Goal: Use online tool/utility: Utilize a website feature to perform a specific function

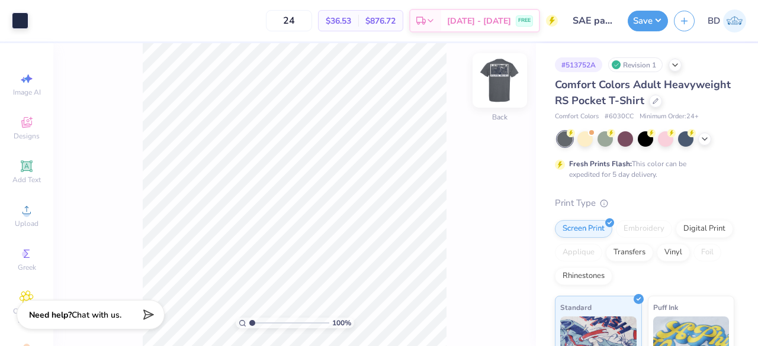
click at [502, 91] on img at bounding box center [499, 80] width 47 height 47
click at [704, 143] on icon at bounding box center [704, 137] width 9 height 9
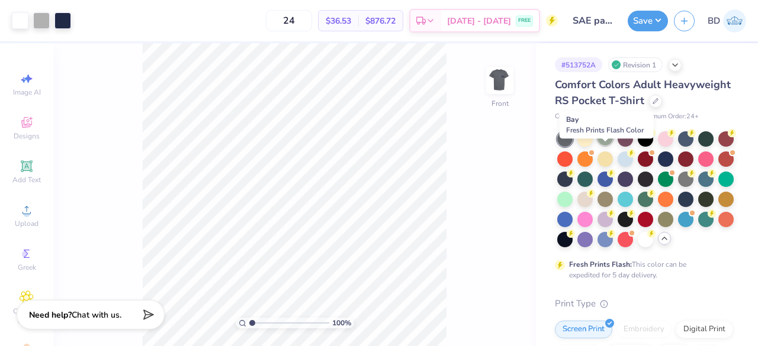
click at [603, 146] on div at bounding box center [604, 137] width 15 height 15
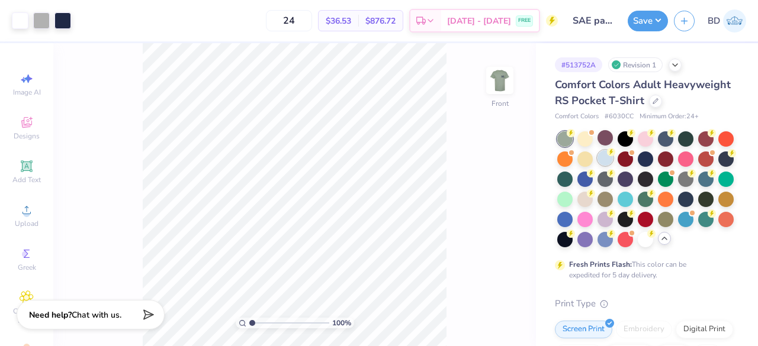
click at [613, 166] on div at bounding box center [604, 157] width 15 height 15
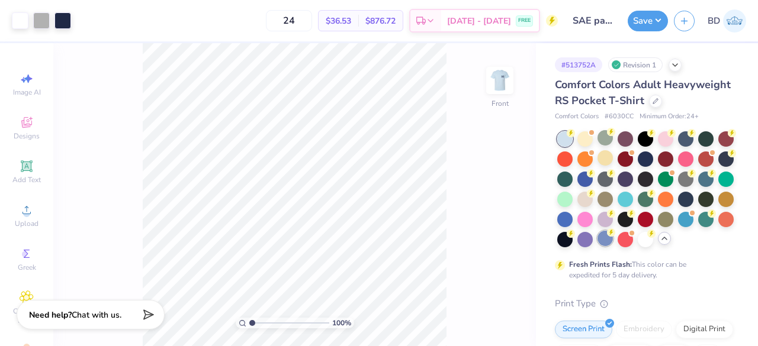
click at [613, 246] on div at bounding box center [604, 238] width 15 height 15
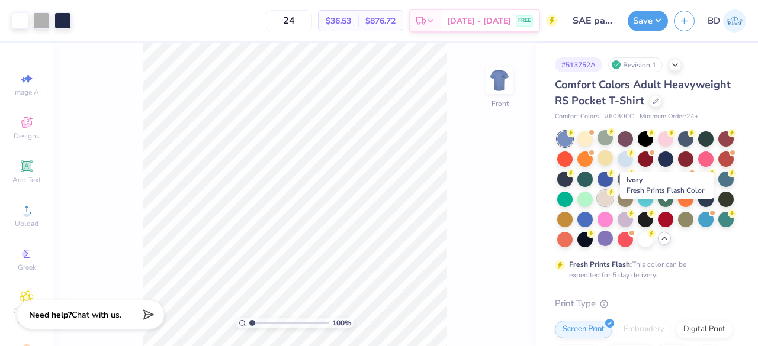
click at [613, 206] on div at bounding box center [604, 198] width 15 height 15
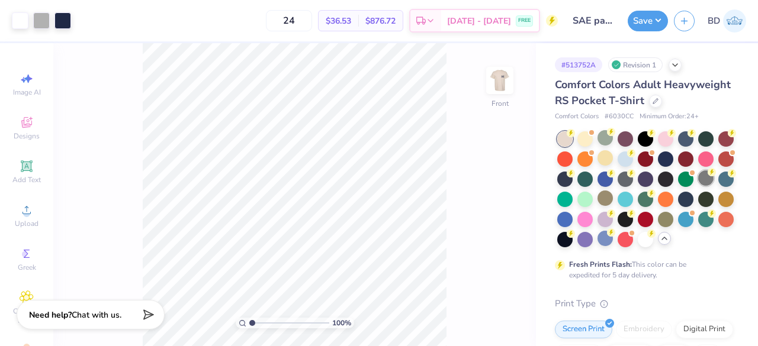
click at [698, 186] on div at bounding box center [705, 178] width 15 height 15
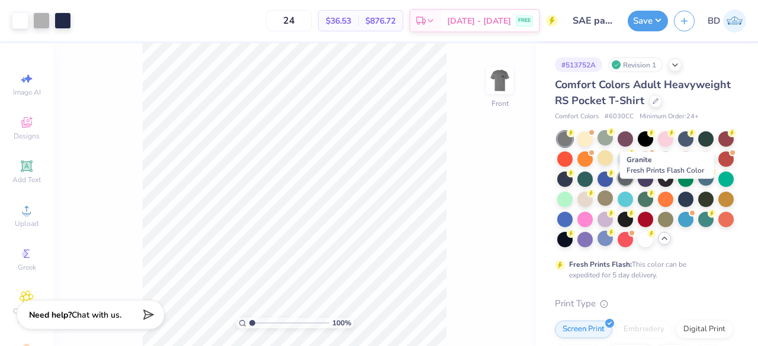
click at [633, 186] on div at bounding box center [625, 178] width 15 height 15
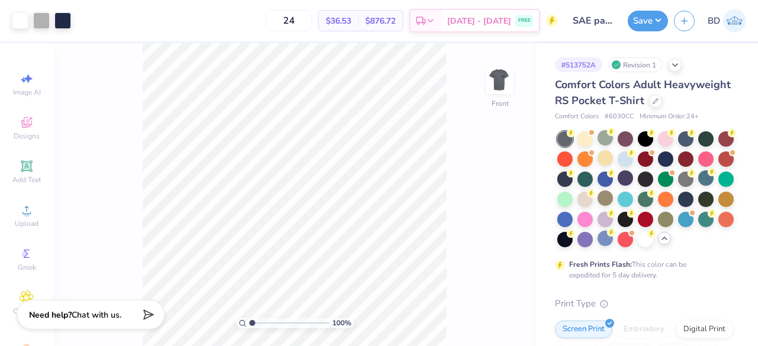
click at [562, 147] on div at bounding box center [564, 138] width 15 height 15
click at [678, 186] on div at bounding box center [685, 178] width 15 height 15
click at [490, 89] on img at bounding box center [499, 80] width 47 height 47
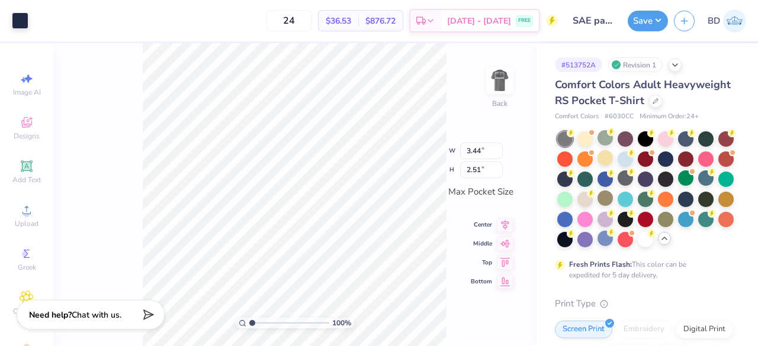
type input "2.75"
type input "2.01"
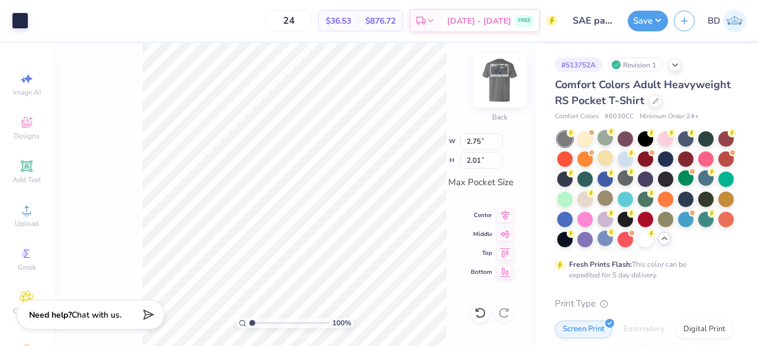
click at [497, 83] on img at bounding box center [499, 80] width 47 height 47
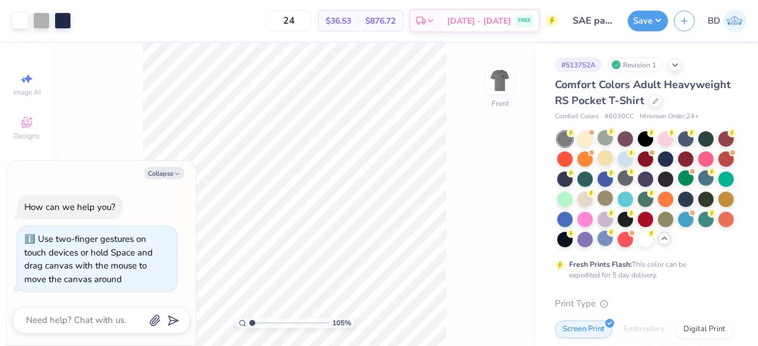
type input "1.0505153412998"
type textarea "x"
type input "1.19987127474273"
click at [172, 175] on button "Collapse" at bounding box center [164, 173] width 40 height 12
type textarea "x"
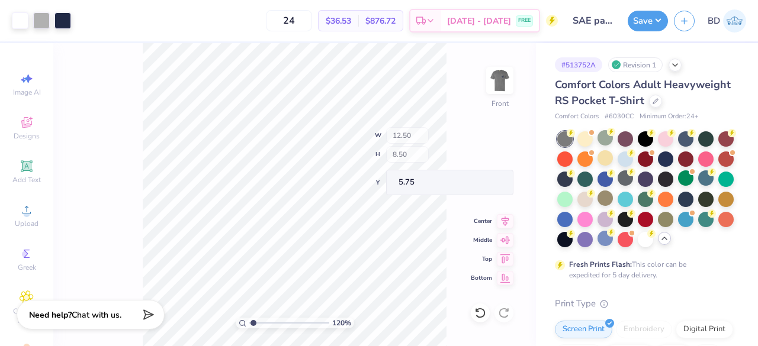
type input "1.19987127474273"
type input "5.75"
click at [476, 230] on div "Middle" at bounding box center [492, 234] width 43 height 14
type input "1.19987127474273"
type input "10.00"
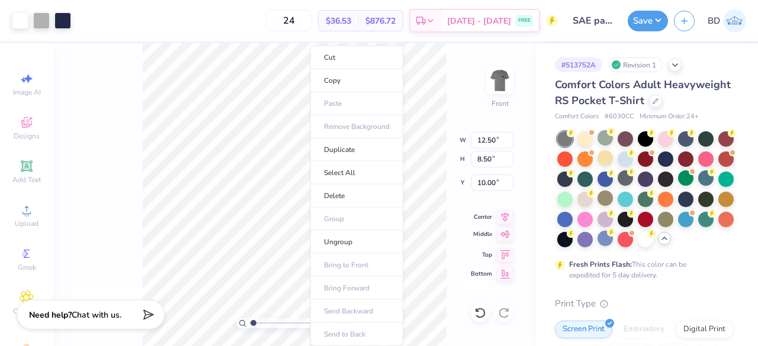
type input "1"
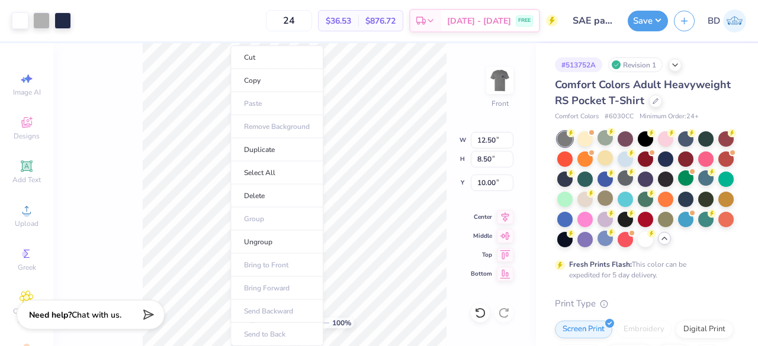
click at [124, 192] on div "100 % Front W 12.50 12.50 " H 8.50 8.50 " Y 10.00 10.00 " Center Middle Top Bot…" at bounding box center [294, 194] width 483 height 303
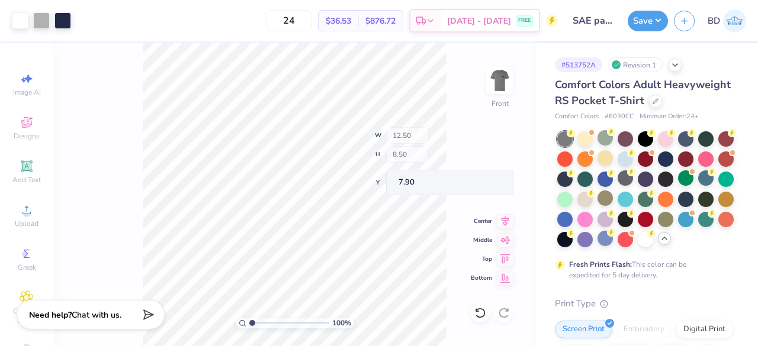
type input "5.75"
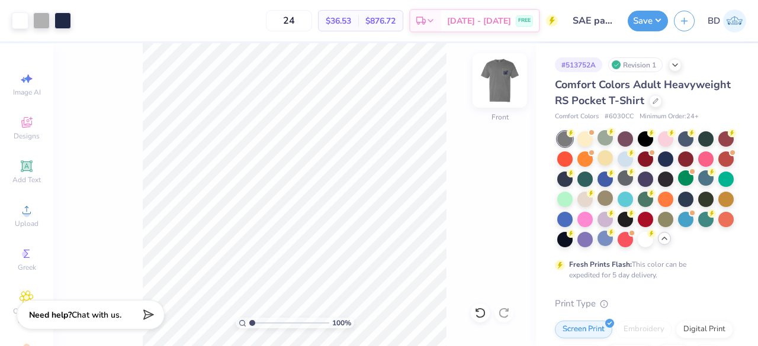
click at [515, 78] on img at bounding box center [499, 80] width 47 height 47
click at [502, 84] on img at bounding box center [499, 80] width 47 height 47
click at [638, 247] on div at bounding box center [645, 239] width 15 height 15
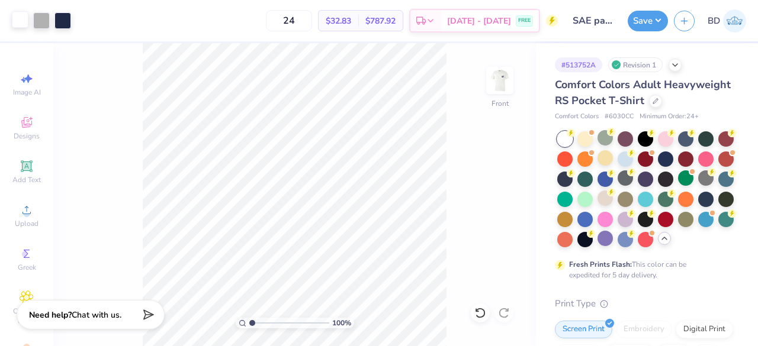
click at [17, 22] on div at bounding box center [20, 19] width 17 height 17
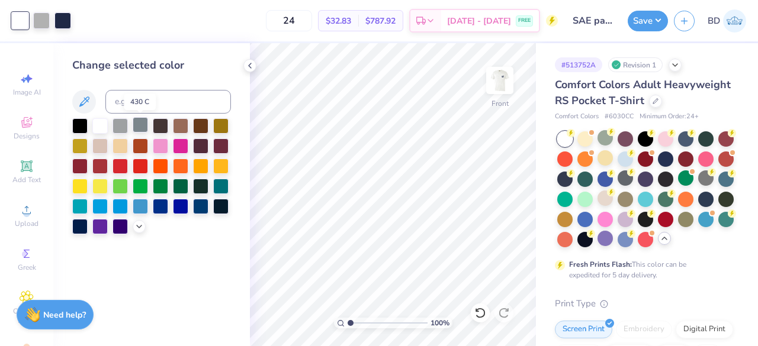
click at [137, 128] on div at bounding box center [140, 124] width 15 height 15
click at [118, 126] on div at bounding box center [119, 124] width 15 height 15
click at [203, 204] on div at bounding box center [200, 205] width 15 height 15
click at [139, 227] on icon at bounding box center [138, 225] width 9 height 9
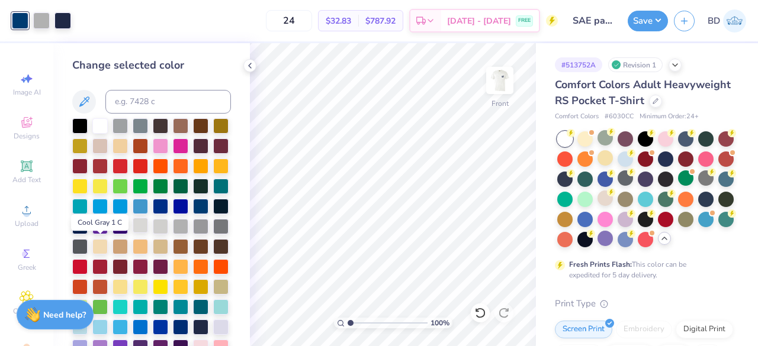
click at [133, 233] on div at bounding box center [140, 225] width 15 height 15
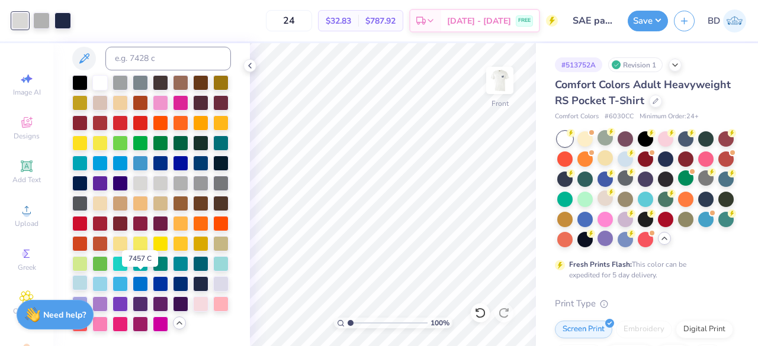
scroll to position [83, 0]
click at [88, 275] on div at bounding box center [79, 282] width 15 height 15
click at [108, 275] on div at bounding box center [99, 282] width 15 height 15
click at [133, 155] on div at bounding box center [140, 162] width 15 height 15
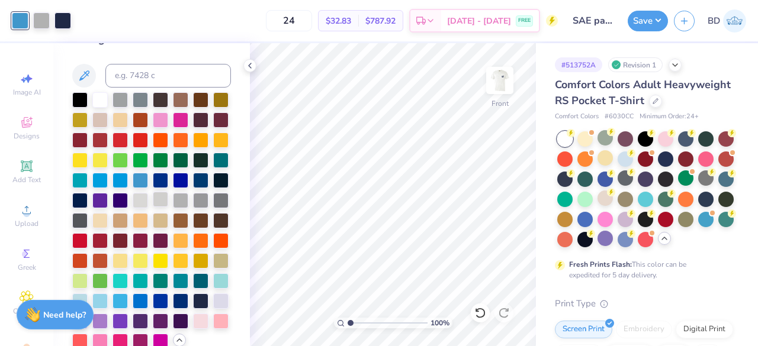
scroll to position [14, 0]
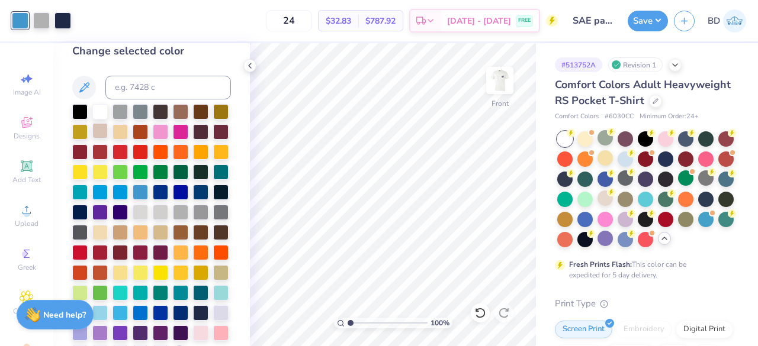
click at [108, 133] on div at bounding box center [99, 130] width 15 height 15
click at [116, 115] on div at bounding box center [119, 110] width 15 height 15
click at [251, 65] on icon at bounding box center [249, 65] width 9 height 9
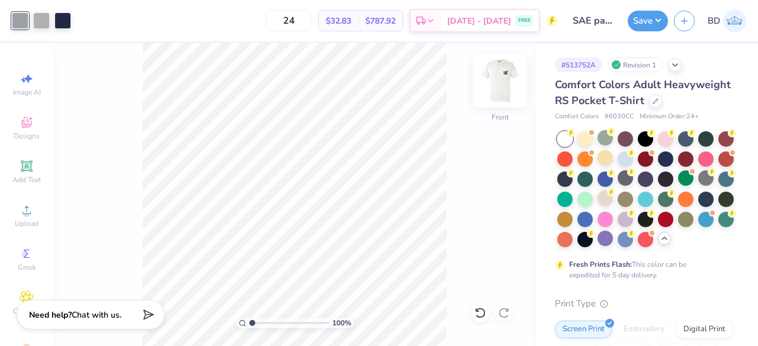
click at [515, 79] on img at bounding box center [499, 80] width 47 height 47
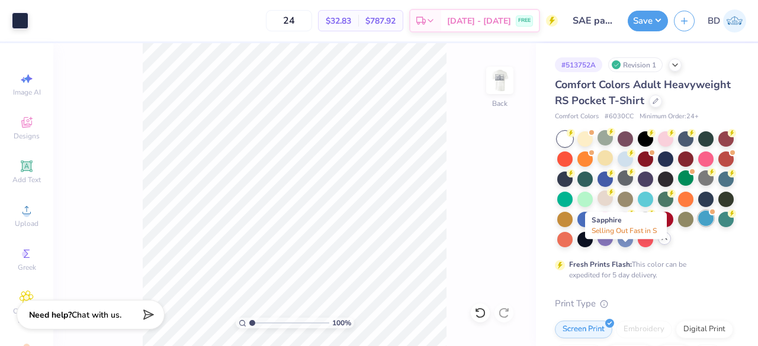
click at [698, 226] on div at bounding box center [705, 218] width 15 height 15
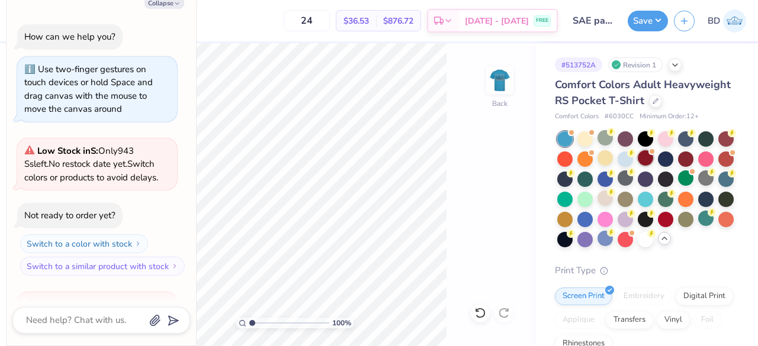
scroll to position [137, 0]
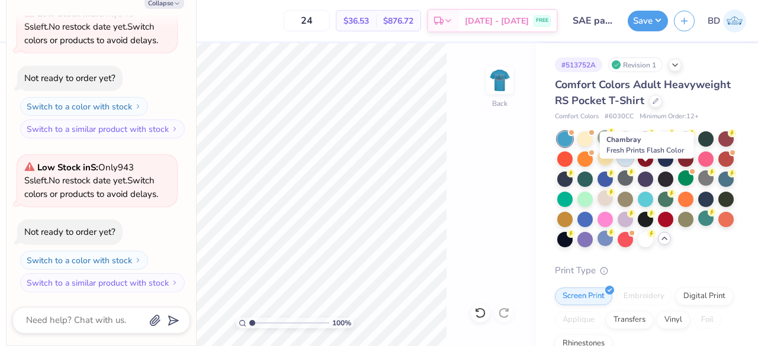
click at [633, 166] on div at bounding box center [625, 157] width 15 height 15
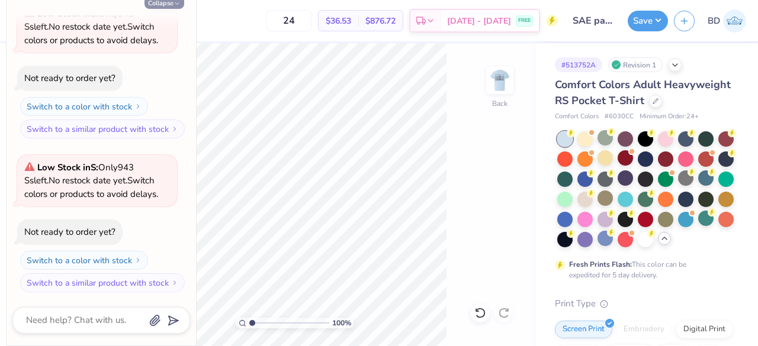
click at [171, 5] on button "Collapse" at bounding box center [164, 2] width 40 height 12
type textarea "x"
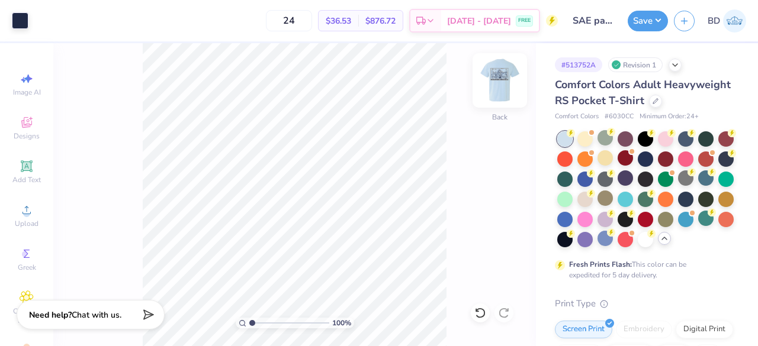
click at [505, 85] on img at bounding box center [499, 80] width 47 height 47
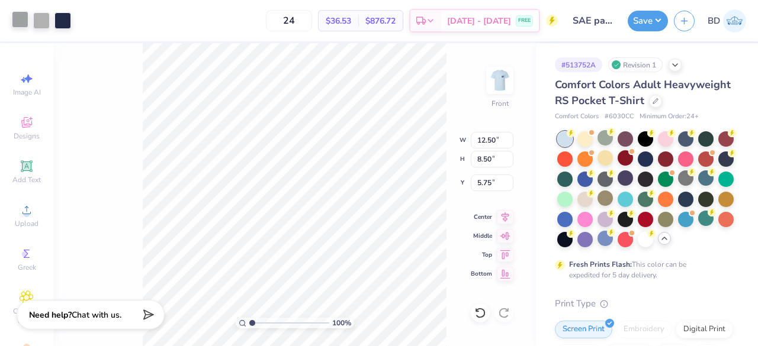
click at [22, 22] on div at bounding box center [20, 19] width 17 height 17
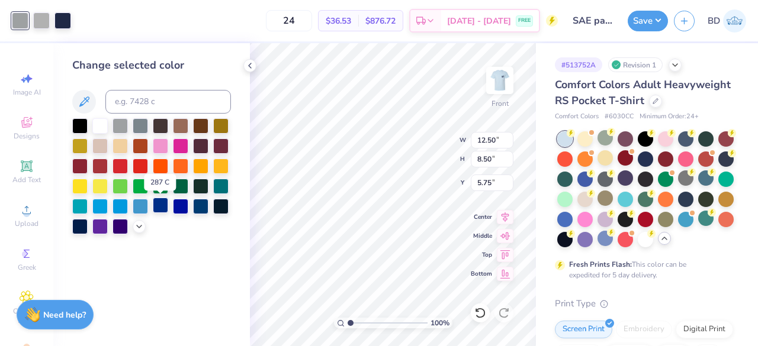
click at [161, 207] on div at bounding box center [160, 205] width 15 height 15
click at [205, 213] on div at bounding box center [200, 205] width 15 height 15
click at [196, 208] on div at bounding box center [200, 205] width 15 height 15
click at [136, 227] on icon at bounding box center [138, 225] width 9 height 9
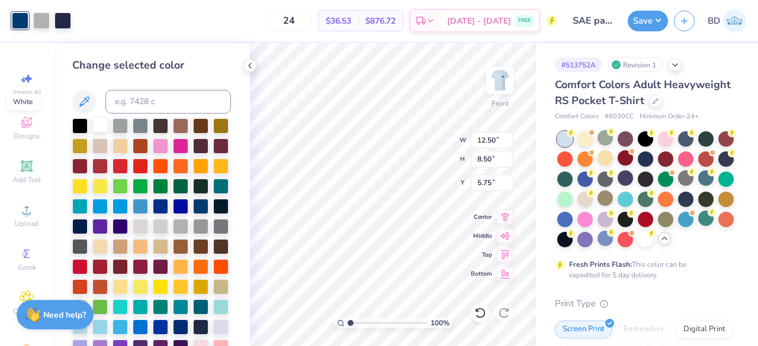
click at [97, 130] on div at bounding box center [99, 124] width 15 height 15
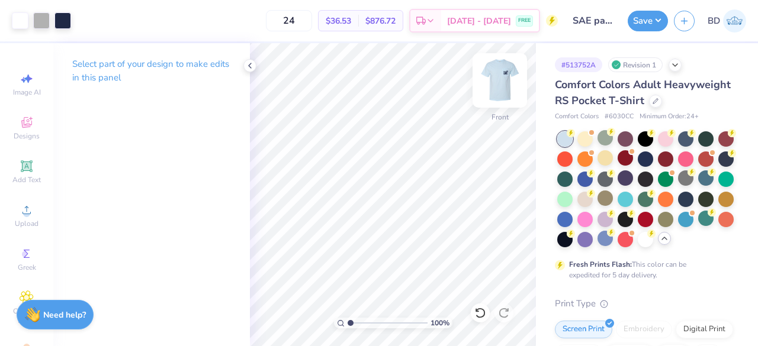
click at [497, 85] on img at bounding box center [499, 80] width 47 height 47
click at [251, 67] on icon at bounding box center [249, 65] width 9 height 9
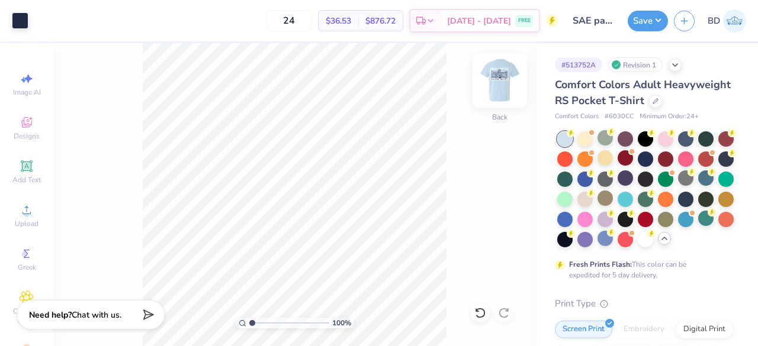
click at [504, 89] on img at bounding box center [499, 80] width 47 height 47
click at [720, 105] on div "Comfort Colors Adult Heavyweight RS Pocket T-Shirt" at bounding box center [644, 93] width 179 height 32
click at [506, 89] on img at bounding box center [499, 80] width 47 height 47
click at [506, 89] on img at bounding box center [500, 81] width 24 height 24
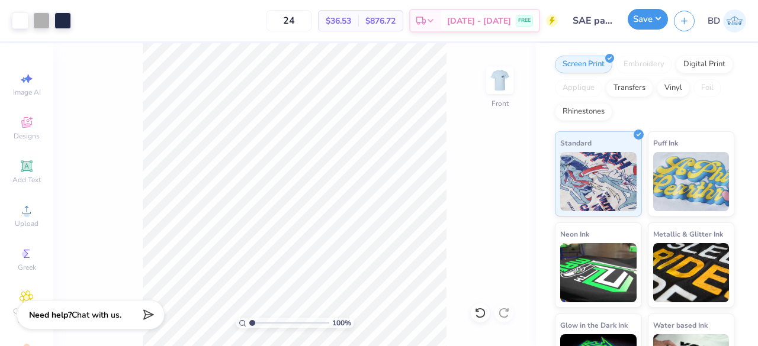
click at [647, 24] on button "Save" at bounding box center [648, 19] width 40 height 21
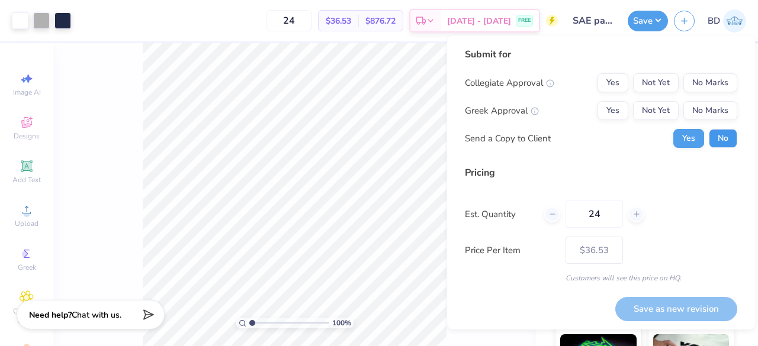
click at [716, 130] on button "No" at bounding box center [723, 138] width 28 height 19
click at [692, 85] on button "No Marks" at bounding box center [710, 82] width 54 height 19
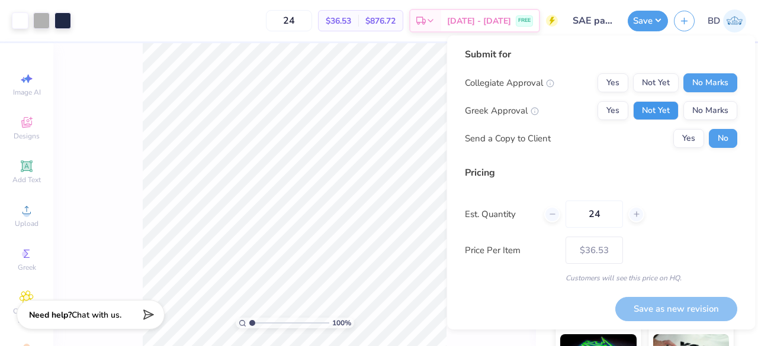
click at [638, 118] on button "Not Yet" at bounding box center [656, 110] width 46 height 19
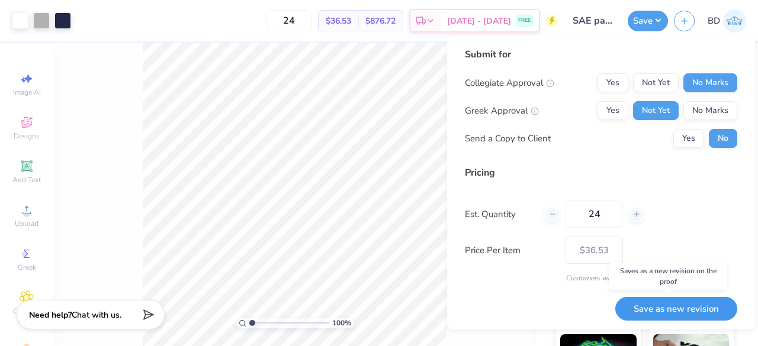
click at [660, 303] on button "Save as new revision" at bounding box center [676, 309] width 122 height 24
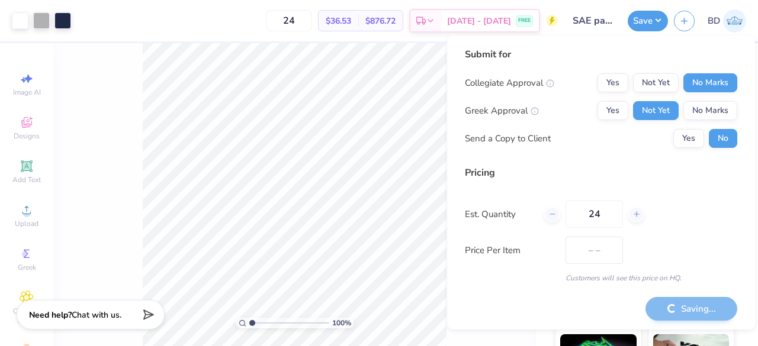
type input "$36.53"
